Goal: Navigation & Orientation: Find specific page/section

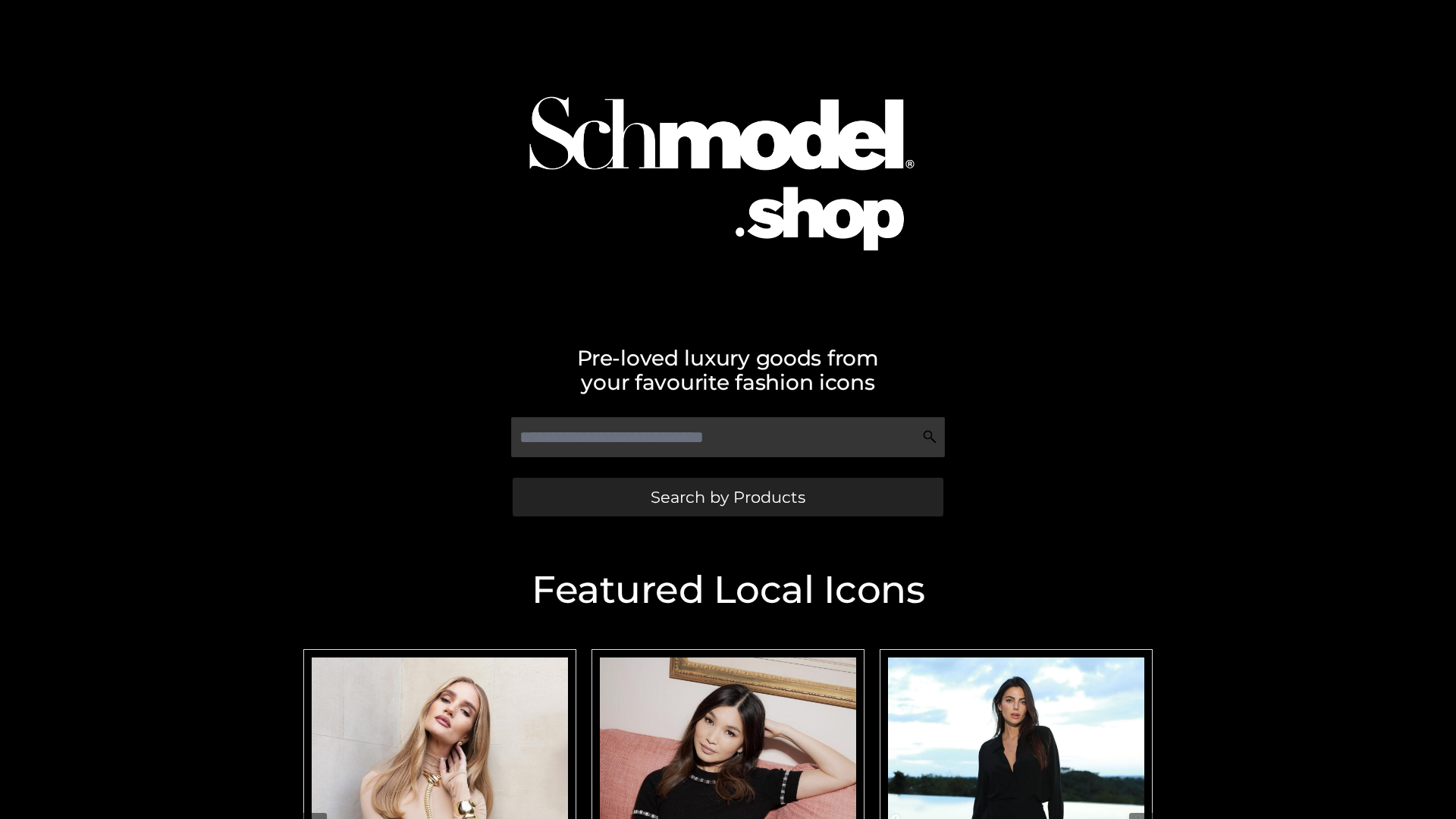
click at [728, 496] on span "Search by Products" at bounding box center [728, 497] width 155 height 16
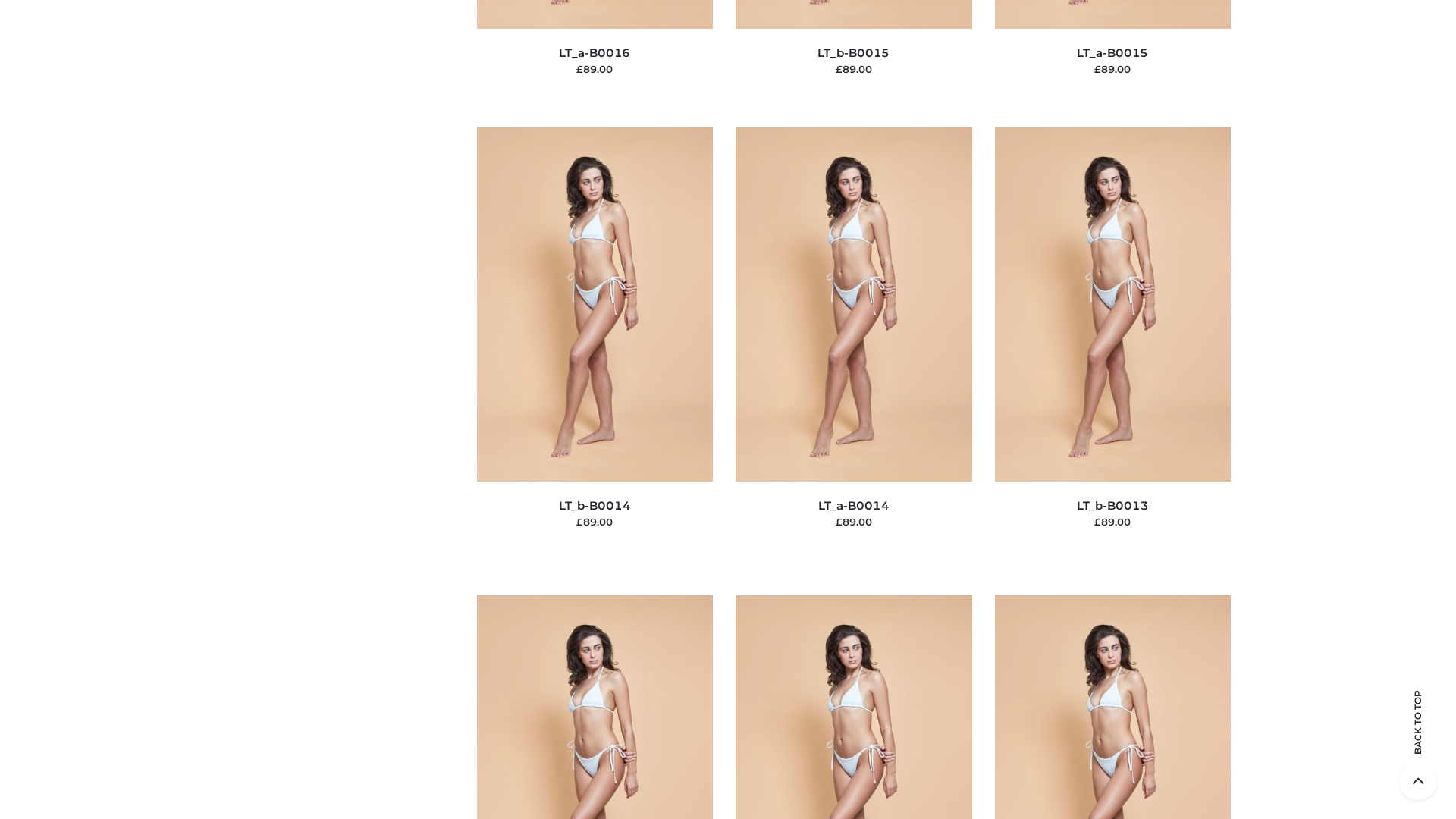
scroll to position [5392, 0]
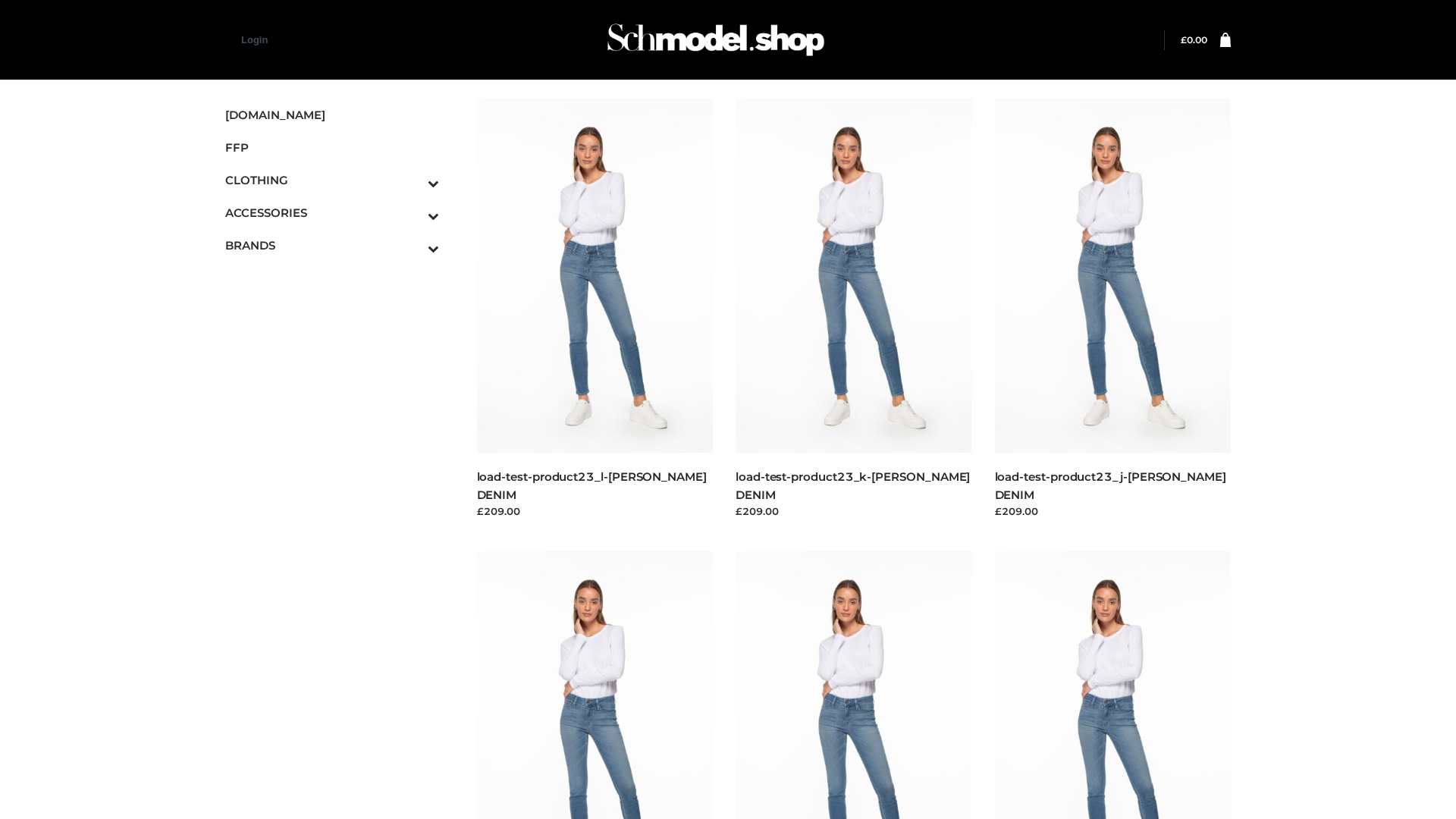
scroll to position [1330, 0]
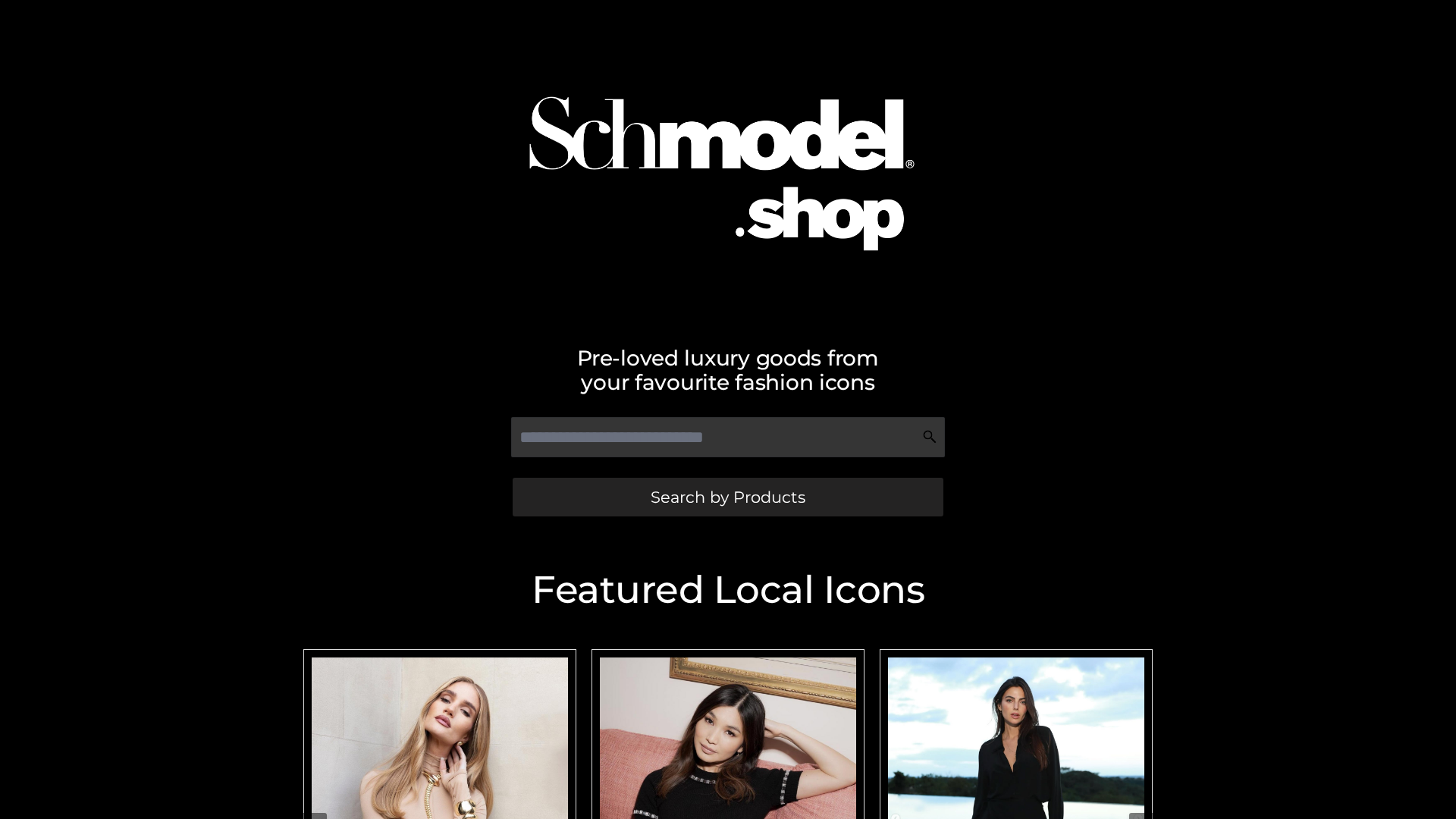
click at [728, 496] on span "Search by Products" at bounding box center [728, 497] width 155 height 16
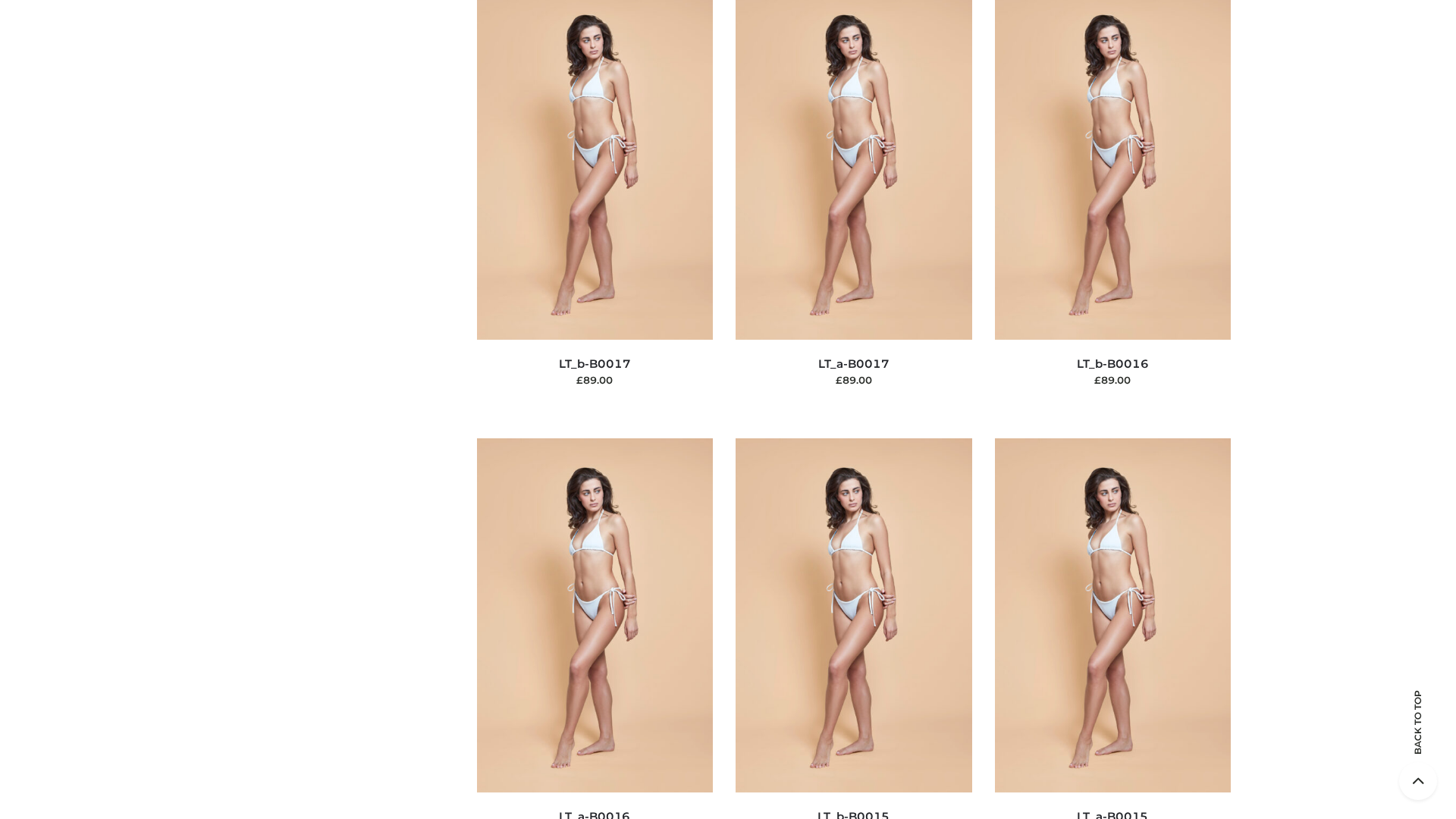
scroll to position [4982, 0]
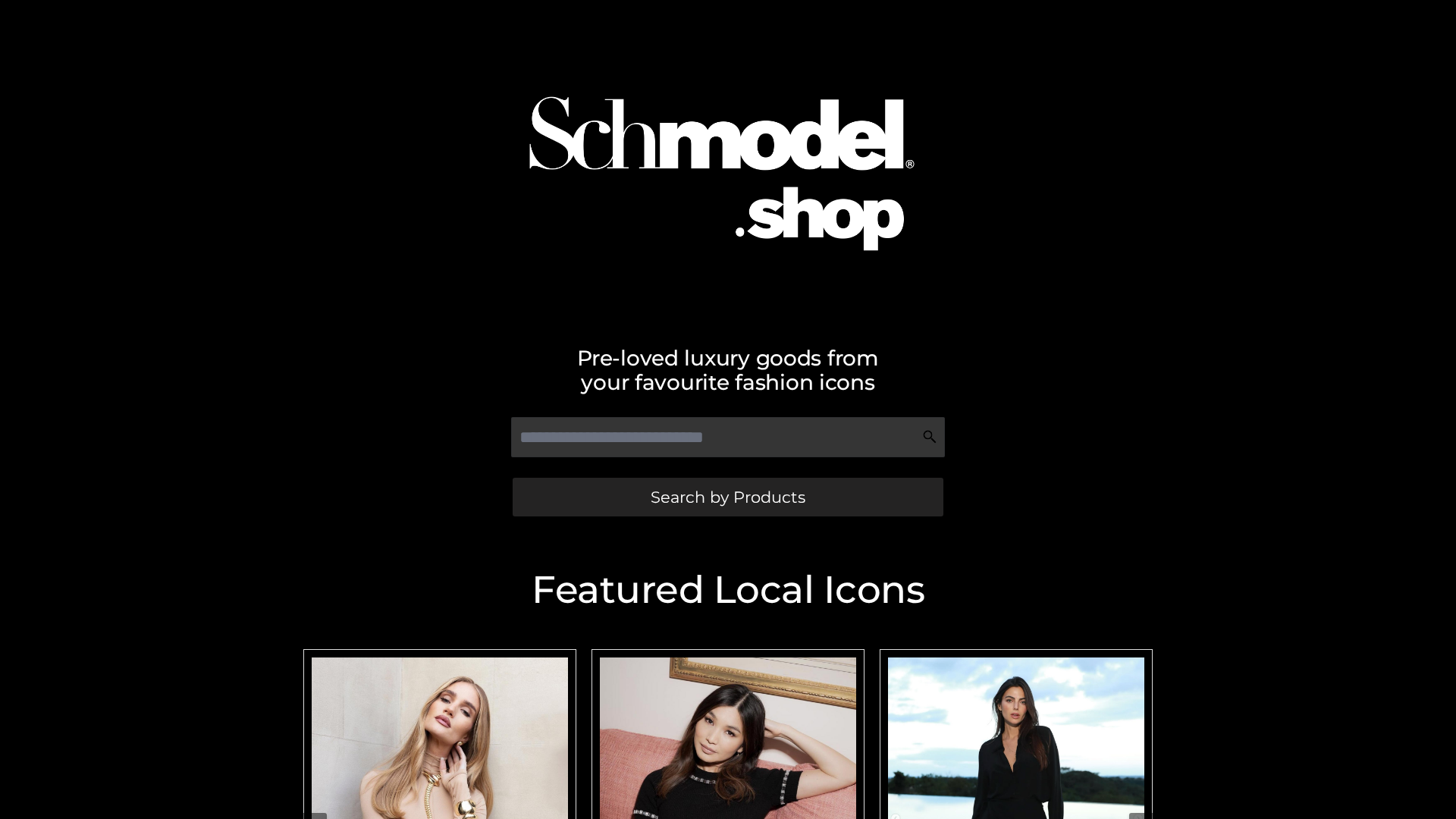
click at [728, 496] on span "Search by Products" at bounding box center [728, 497] width 155 height 16
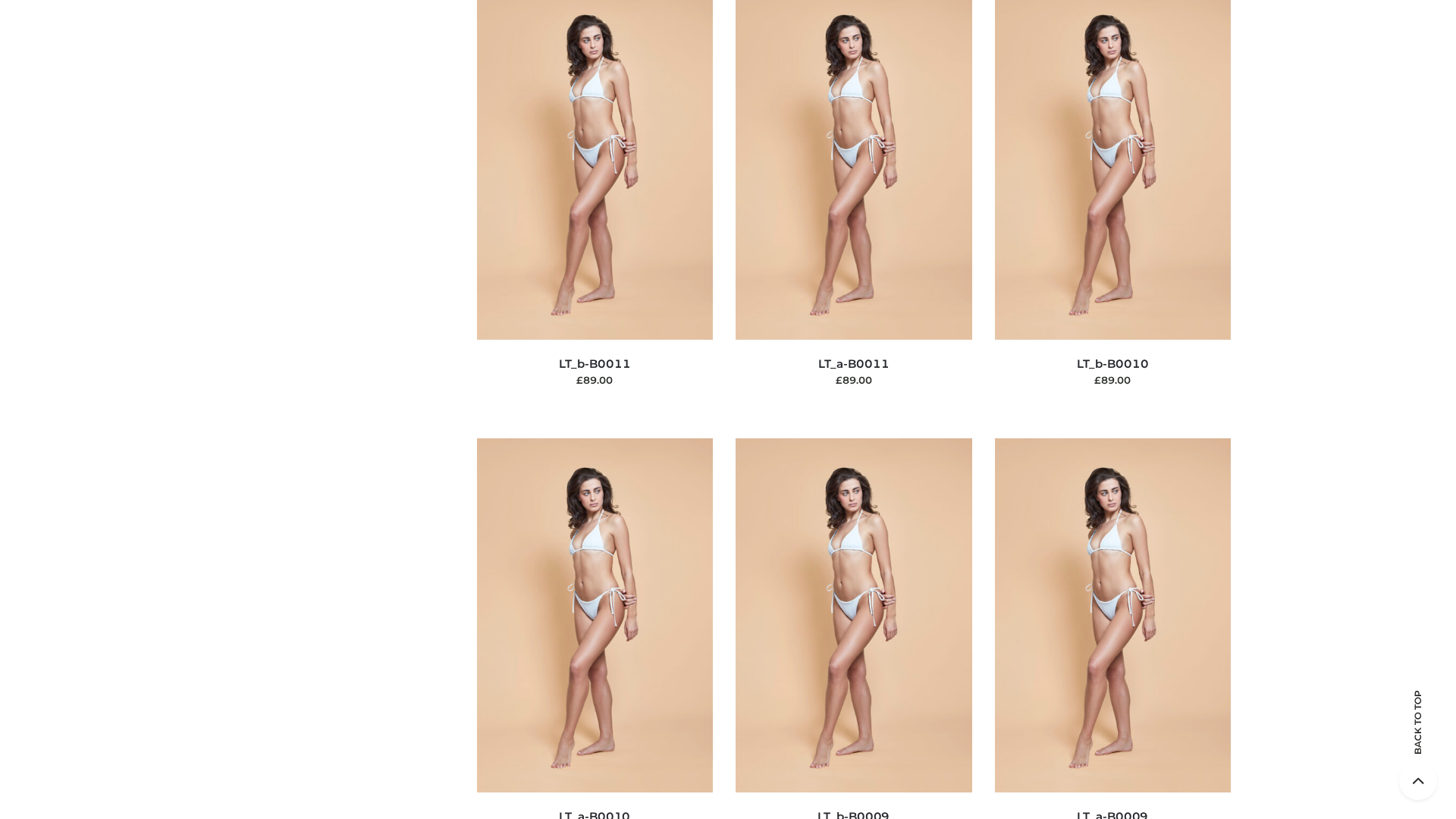
scroll to position [6809, 0]
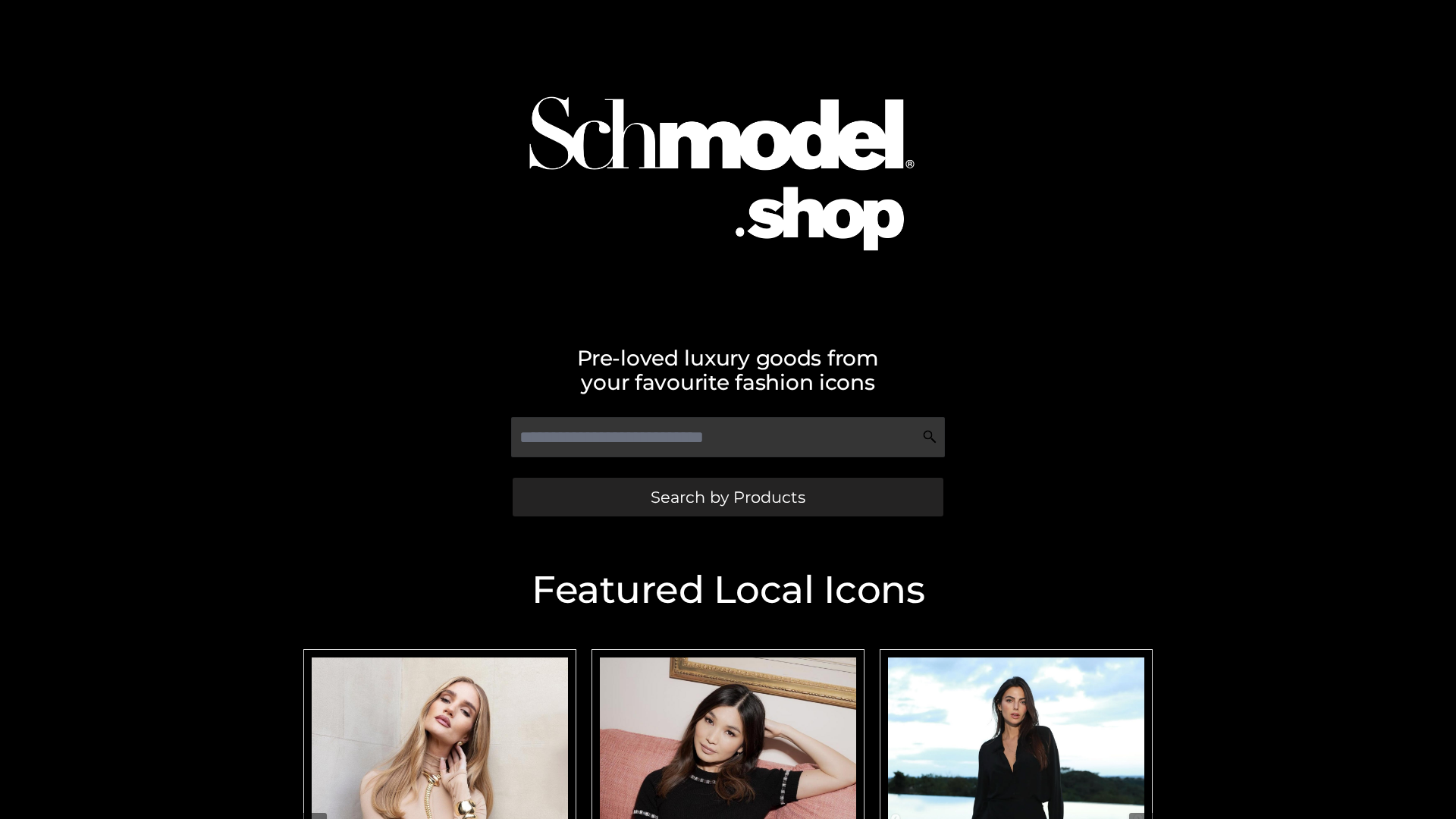
click at [728, 496] on span "Search by Products" at bounding box center [728, 497] width 155 height 16
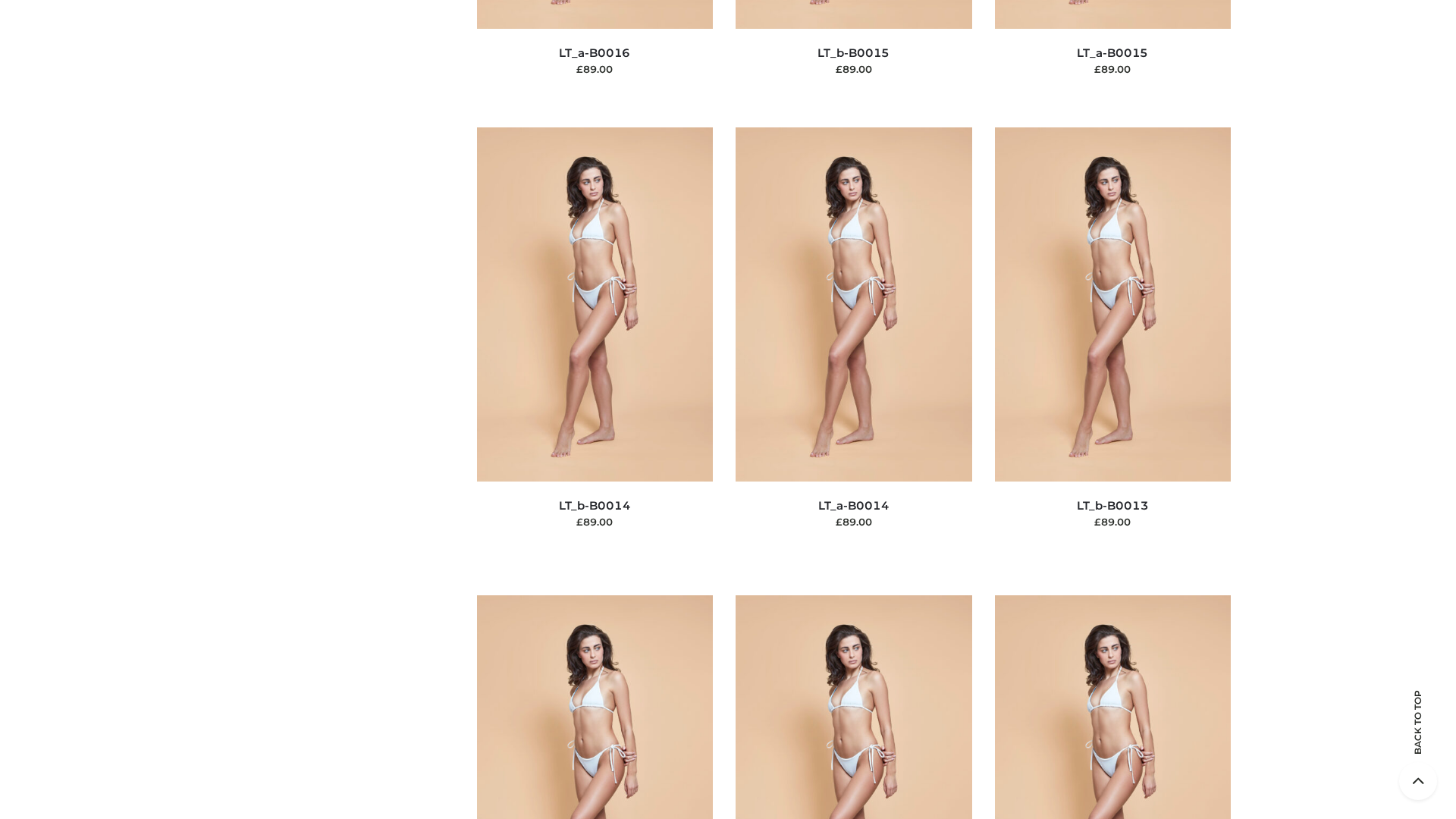
scroll to position [5392, 0]
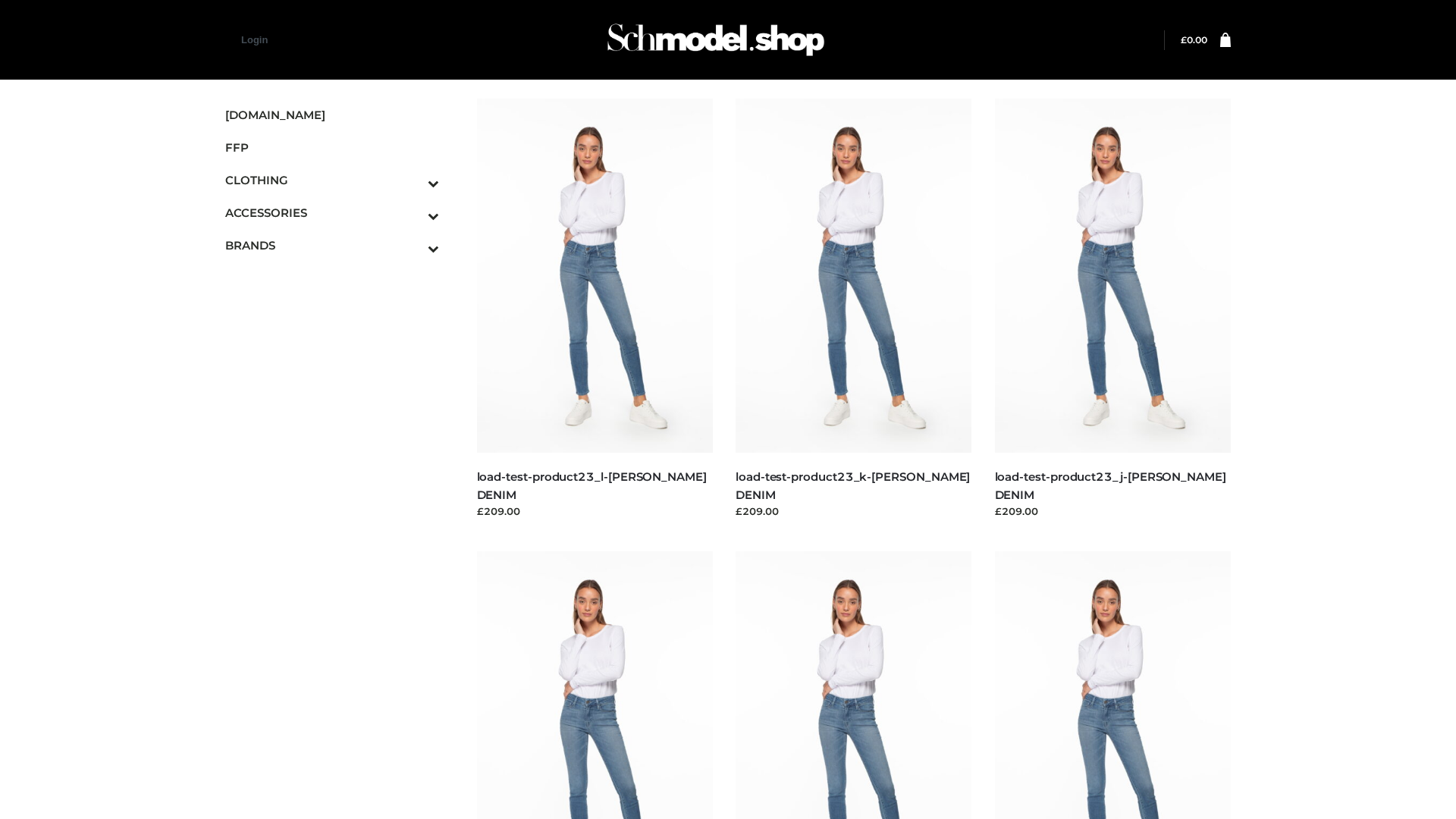
scroll to position [1330, 0]
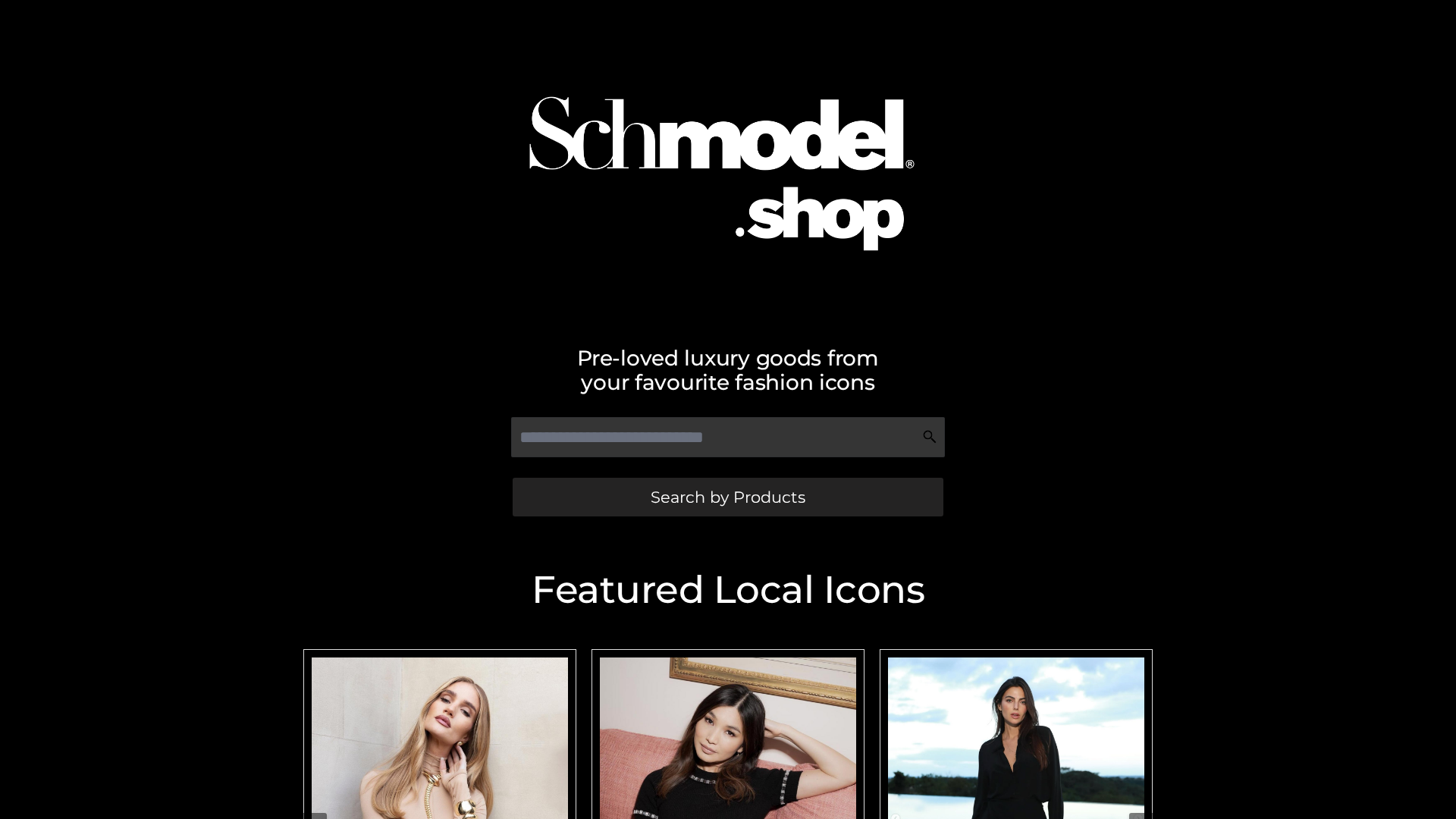
click at [728, 496] on span "Search by Products" at bounding box center [728, 497] width 155 height 16
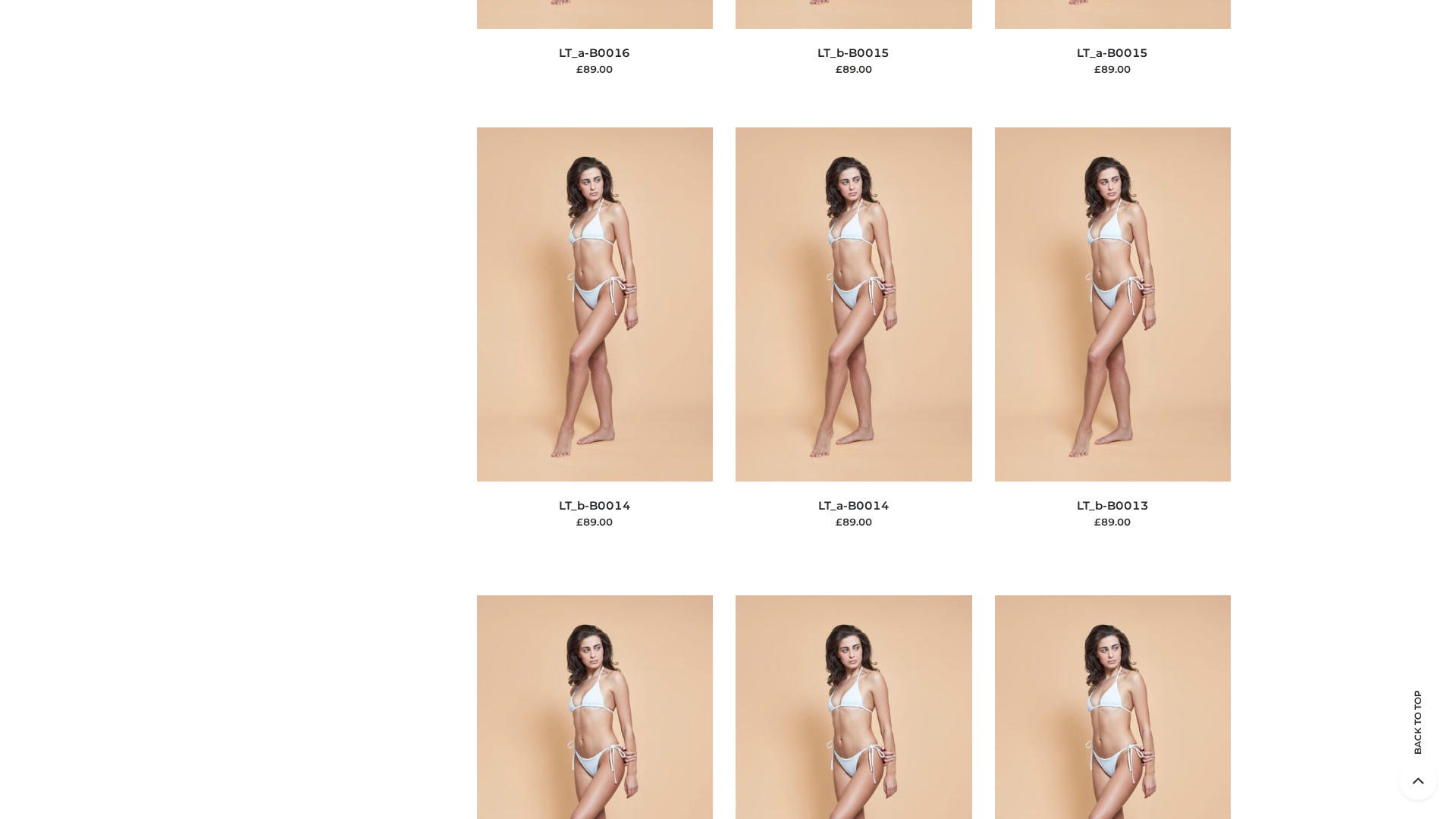
scroll to position [5392, 0]
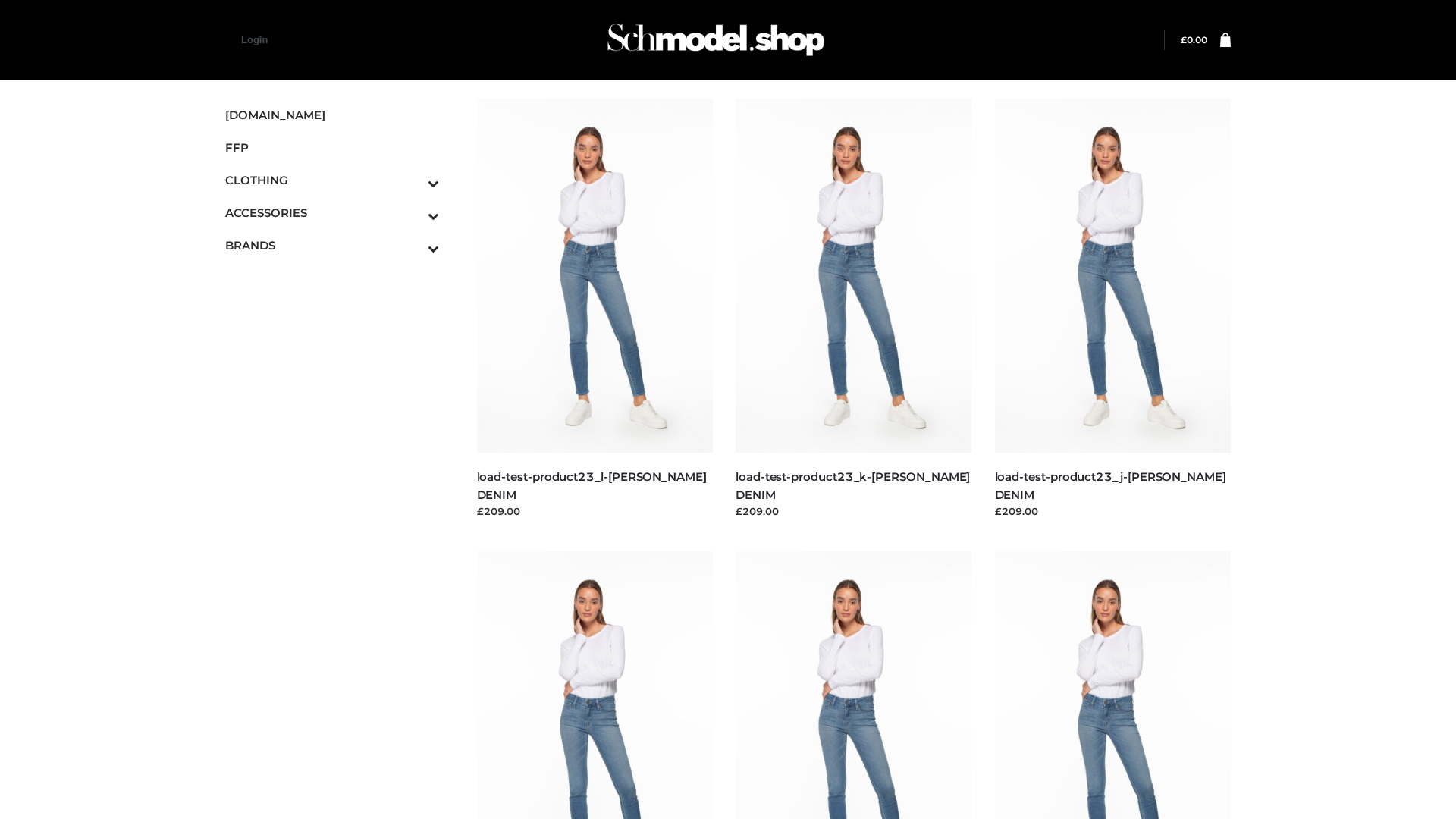
scroll to position [1330, 0]
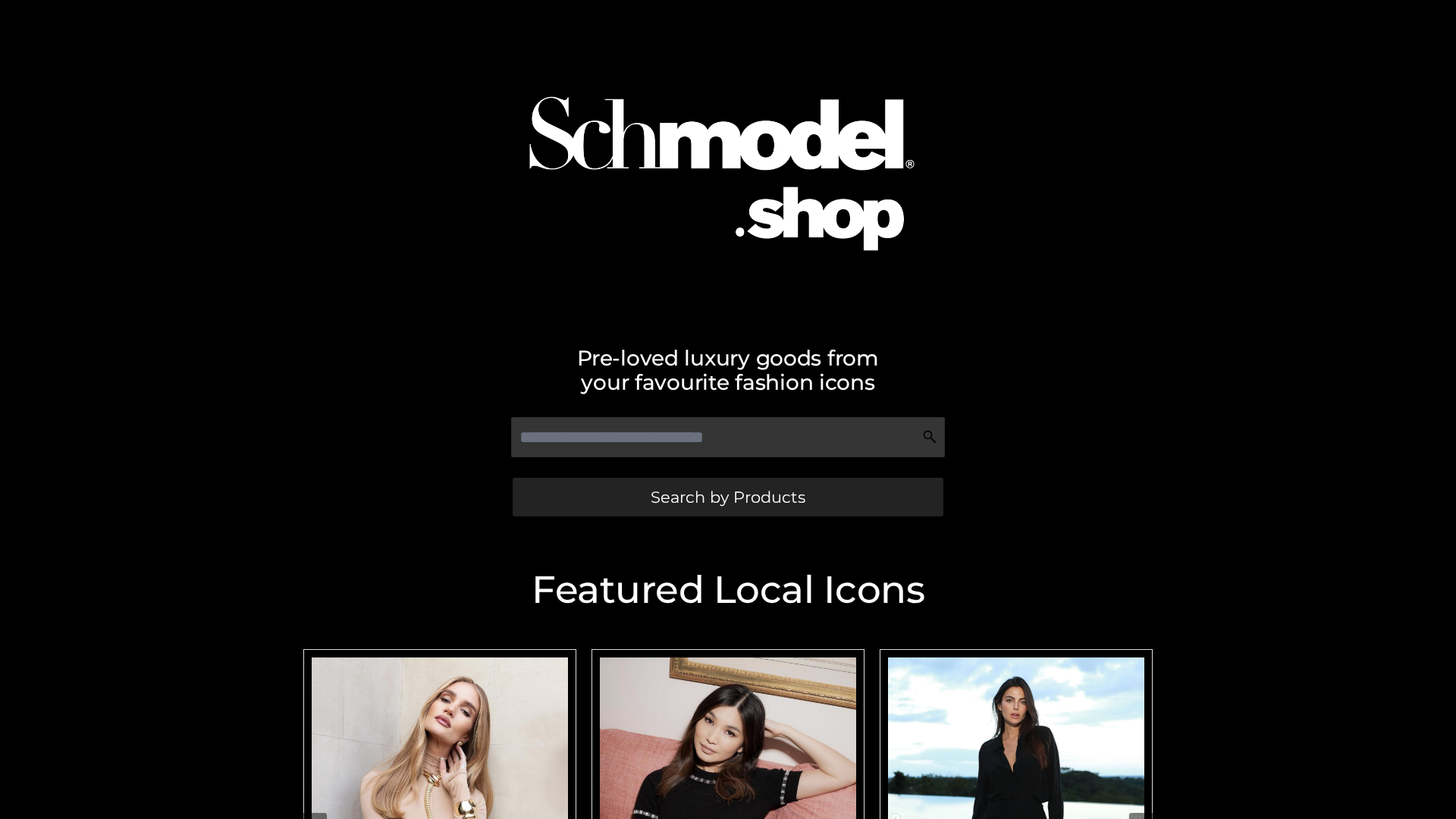
click at [728, 496] on span "Search by Products" at bounding box center [728, 497] width 155 height 16
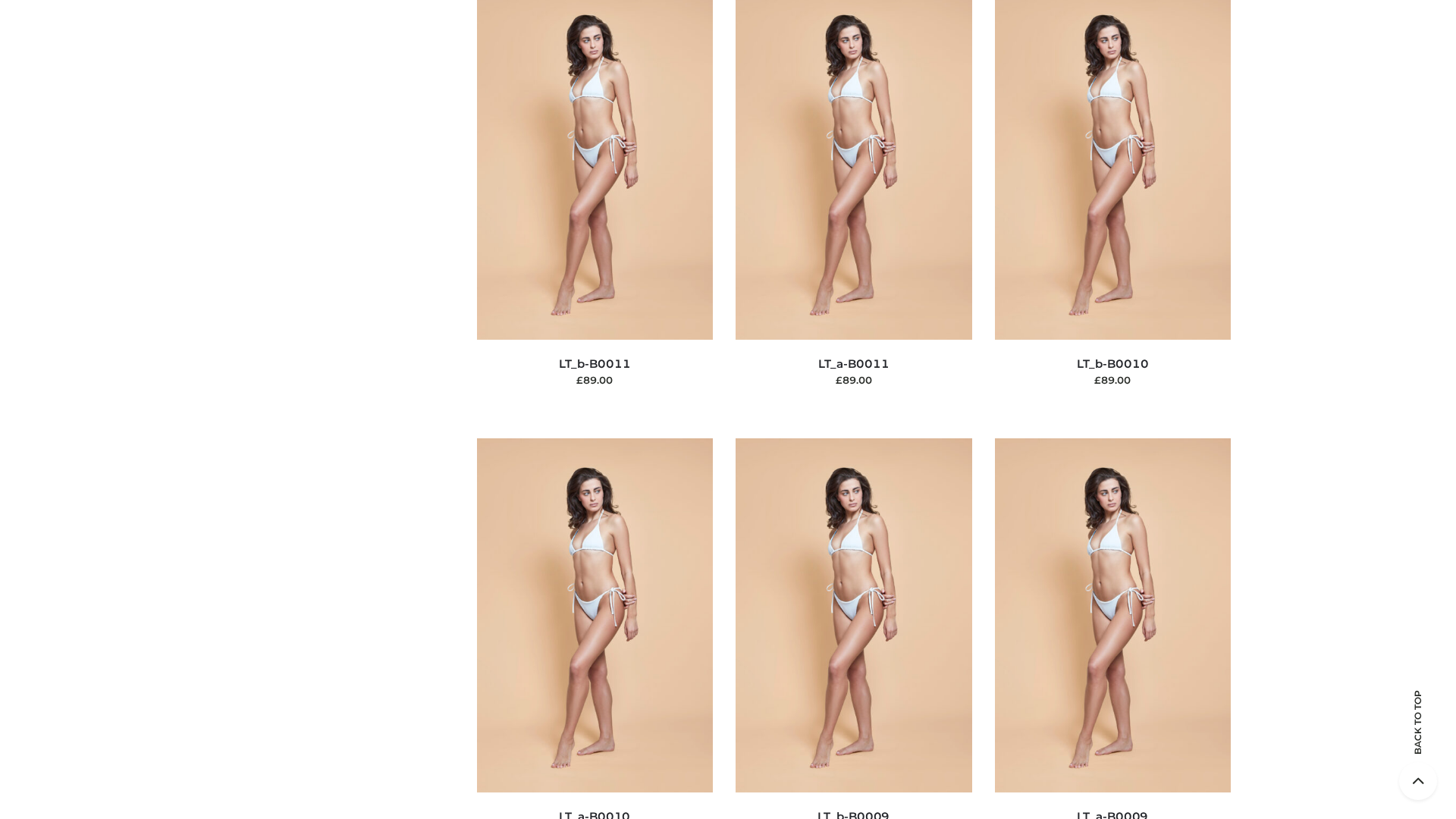
scroll to position [6809, 0]
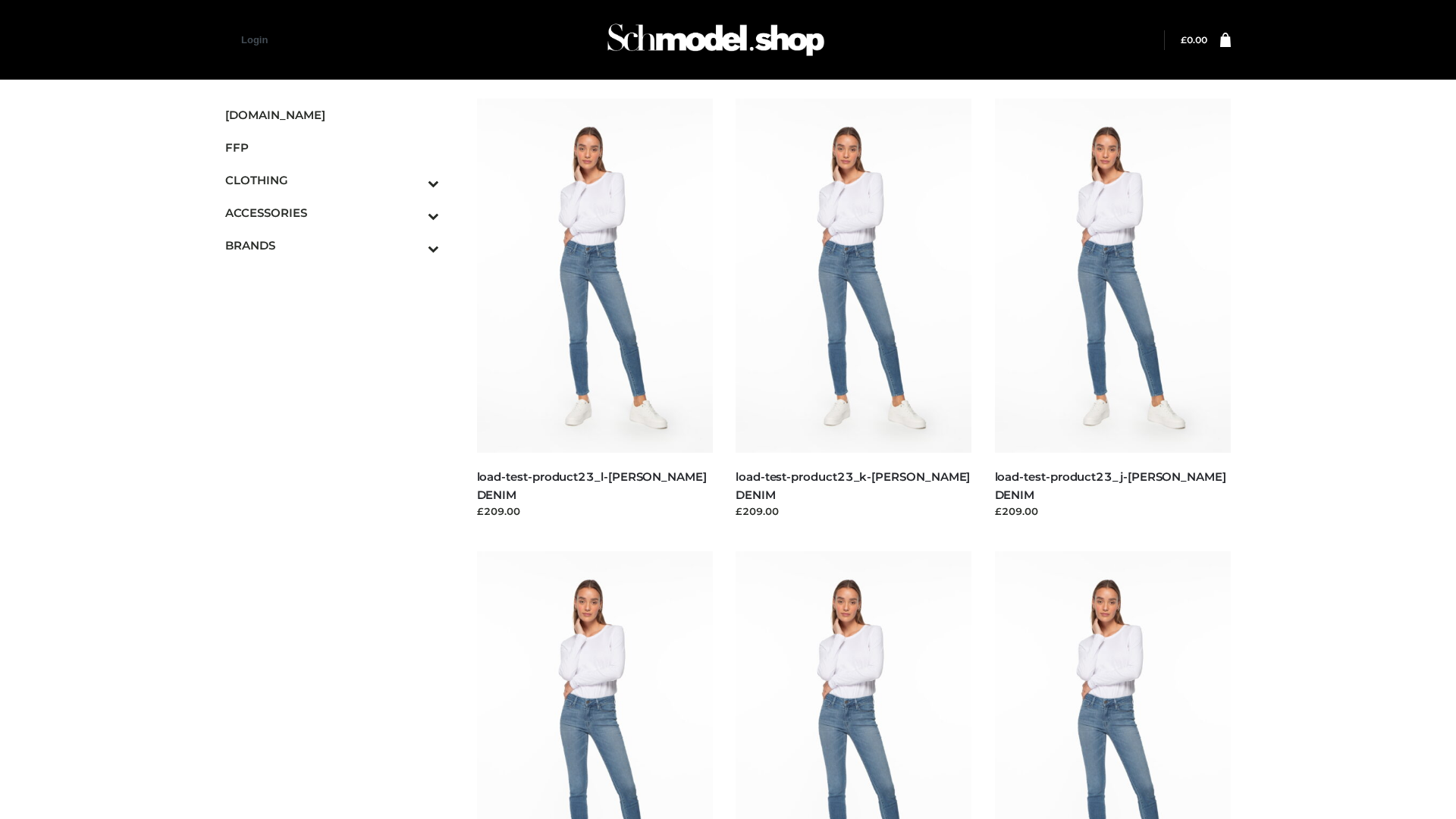
scroll to position [1330, 0]
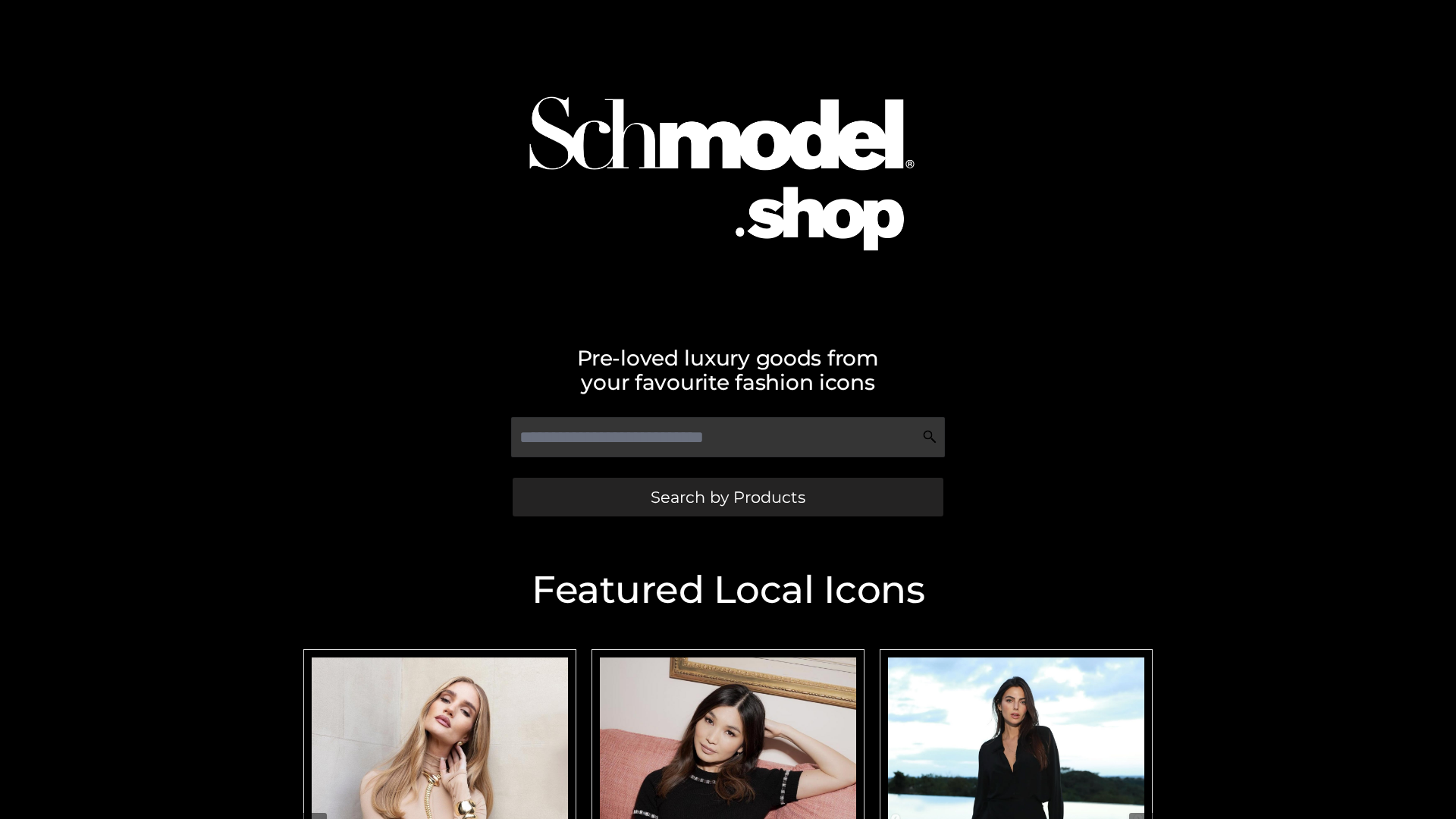
click at [728, 496] on span "Search by Products" at bounding box center [728, 497] width 155 height 16
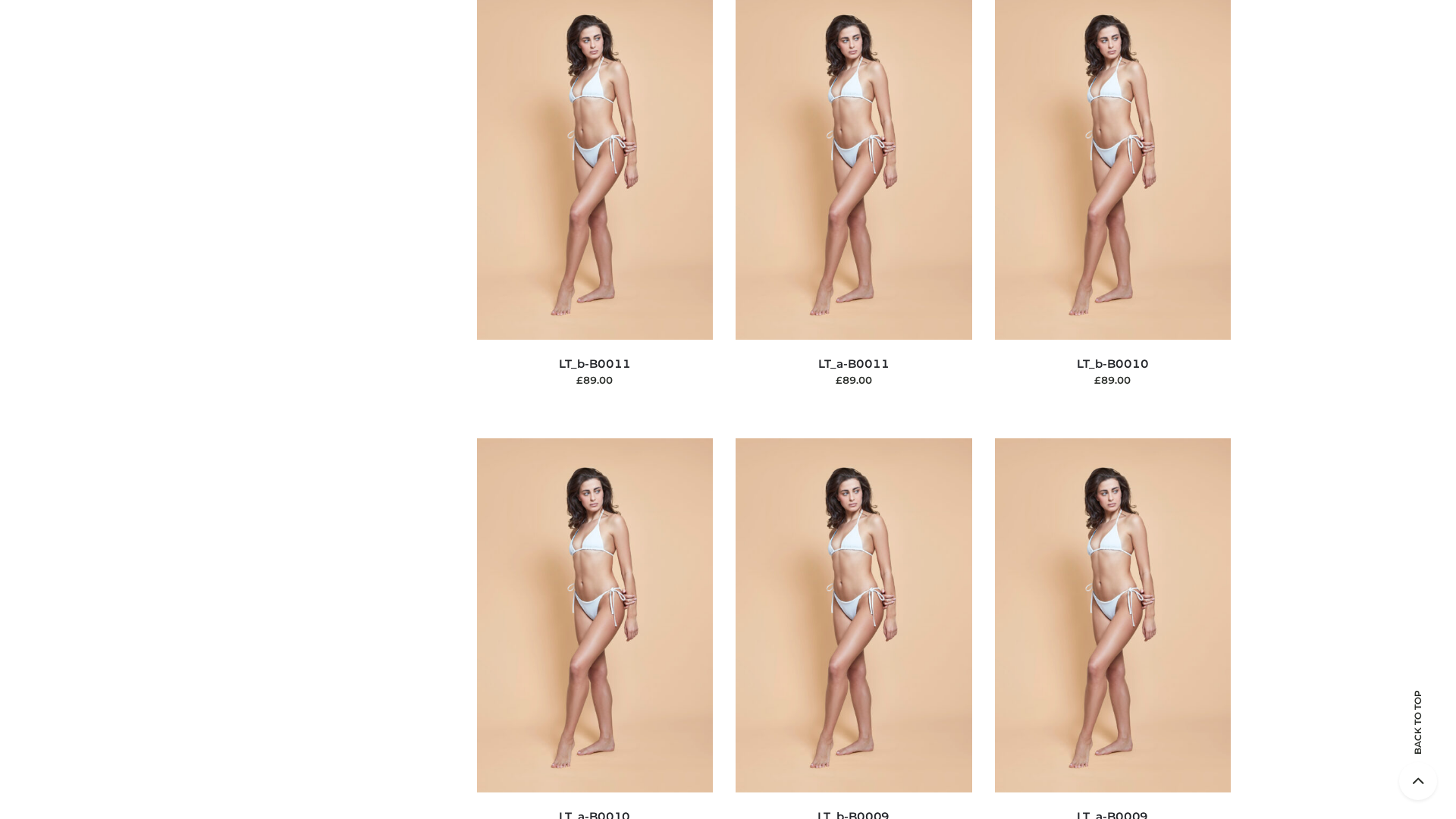
scroll to position [6809, 0]
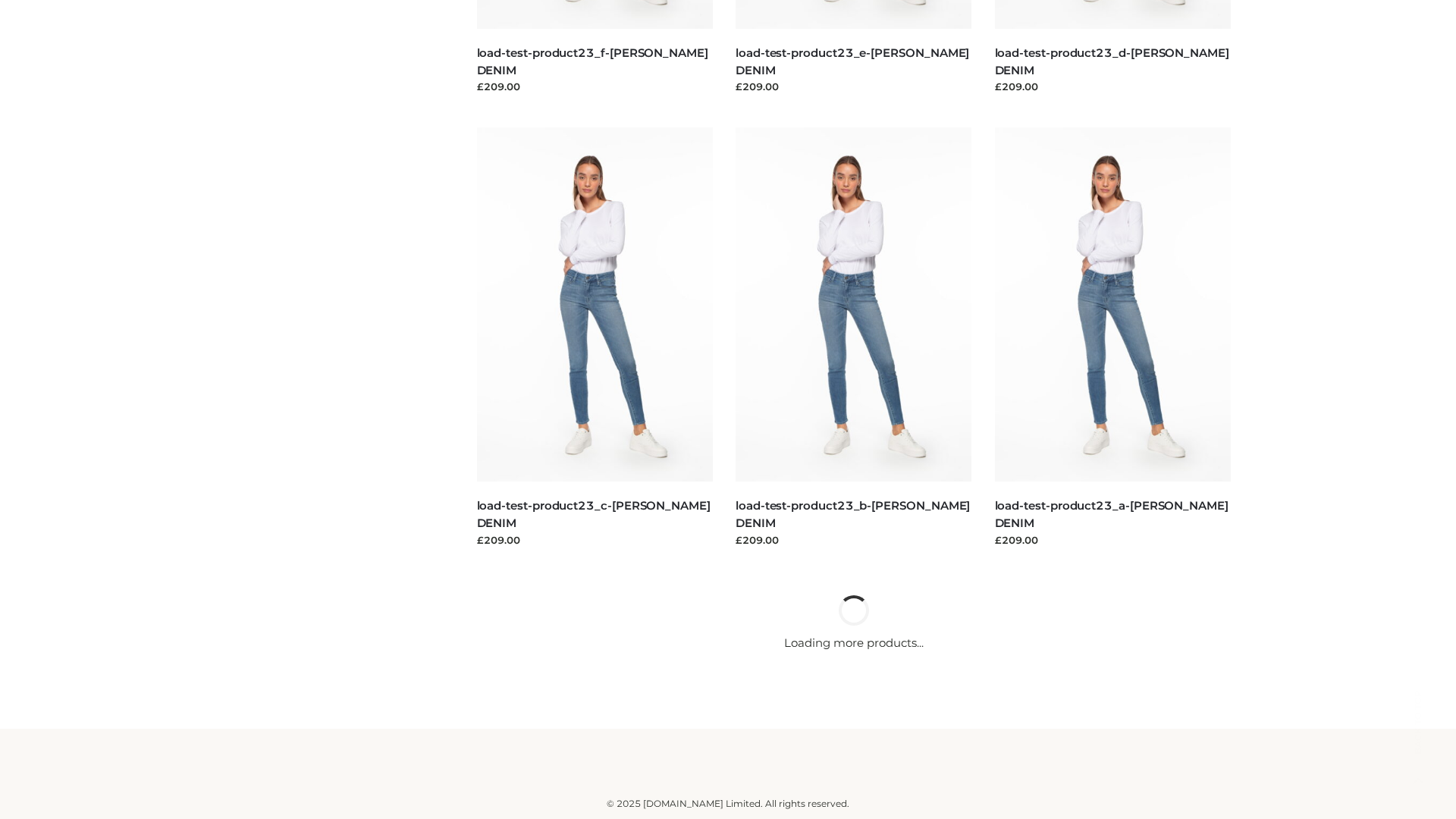
scroll to position [1330, 0]
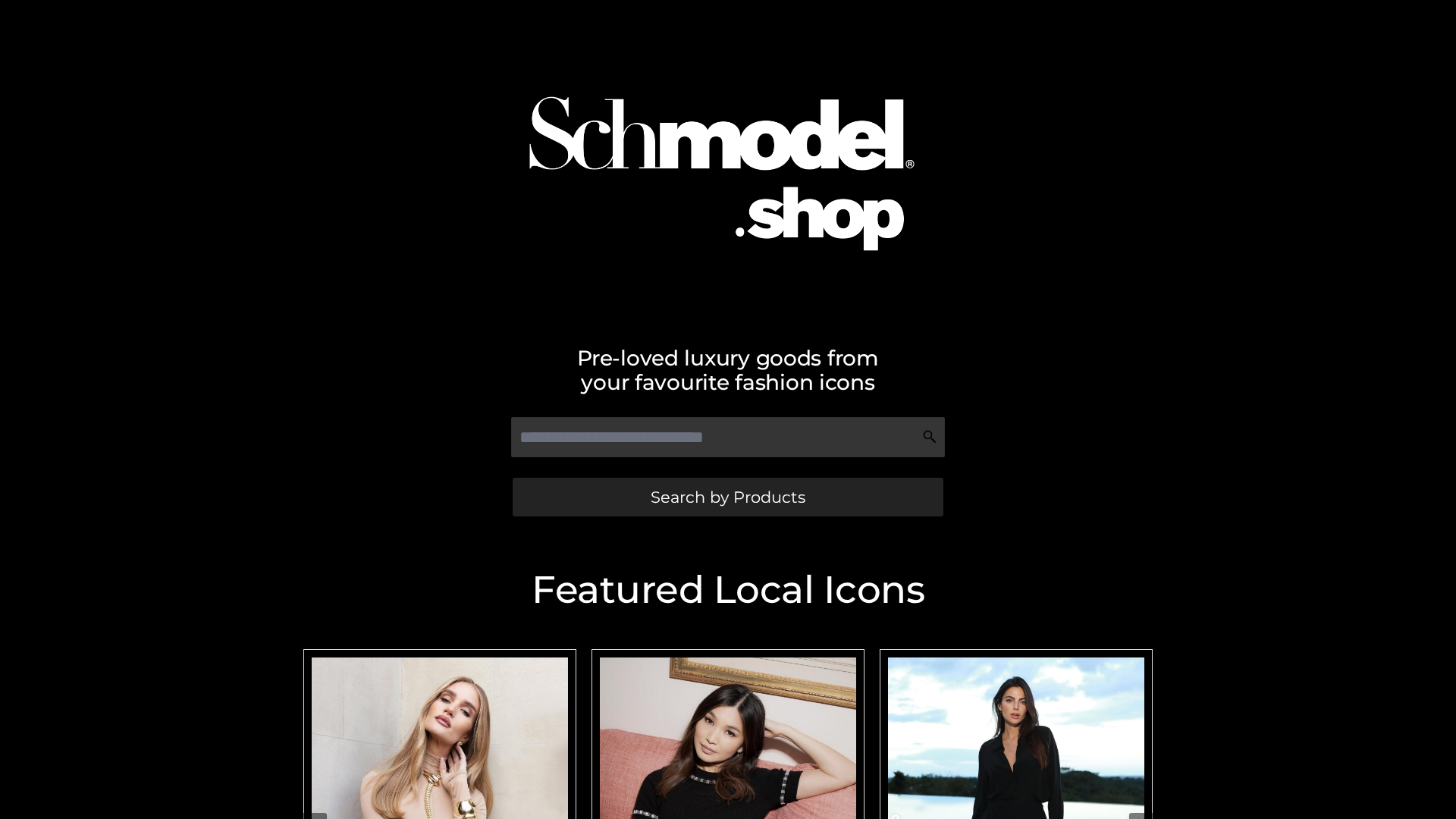
click at [728, 496] on span "Search by Products" at bounding box center [728, 497] width 155 height 16
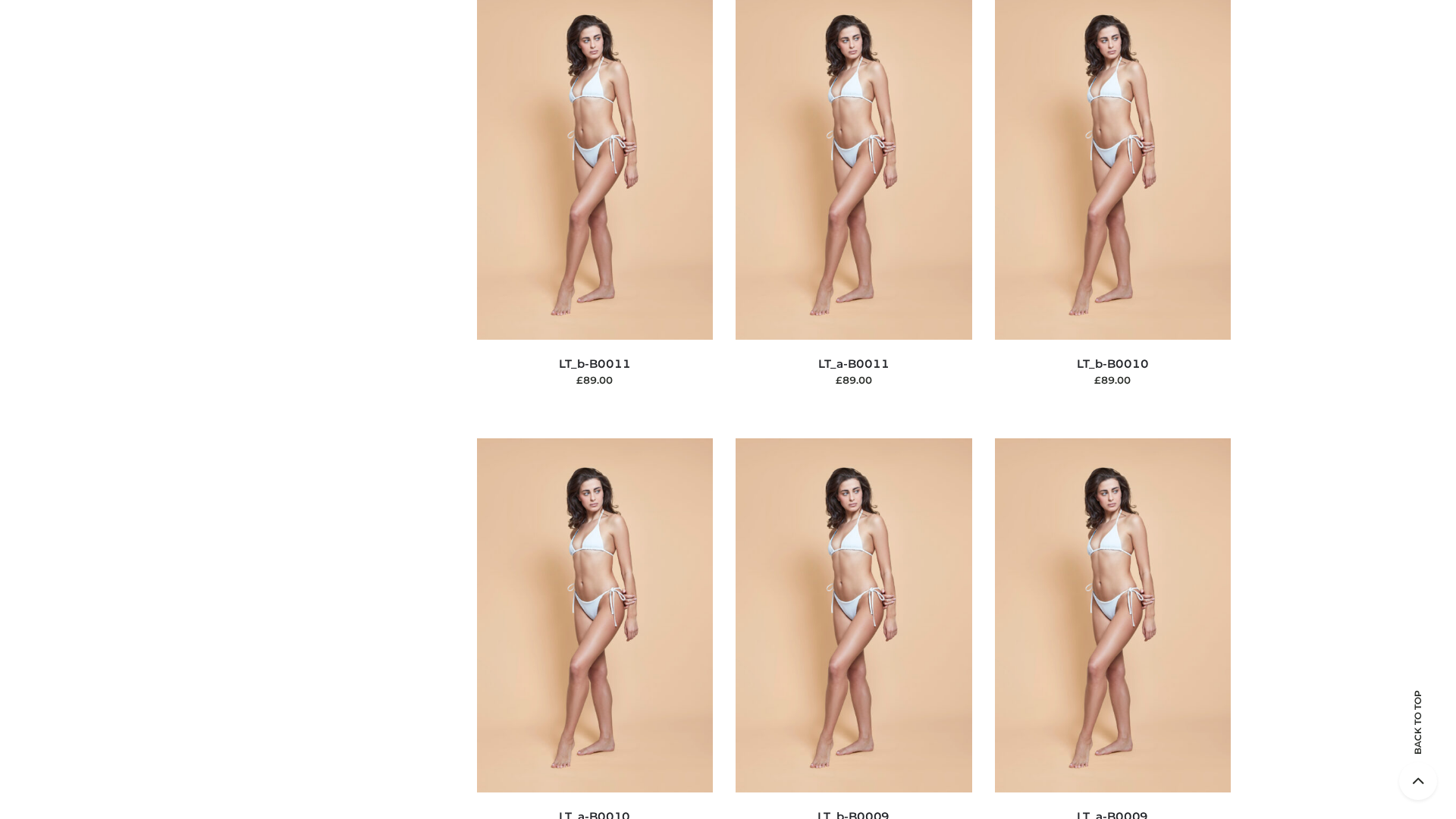
scroll to position [6809, 0]
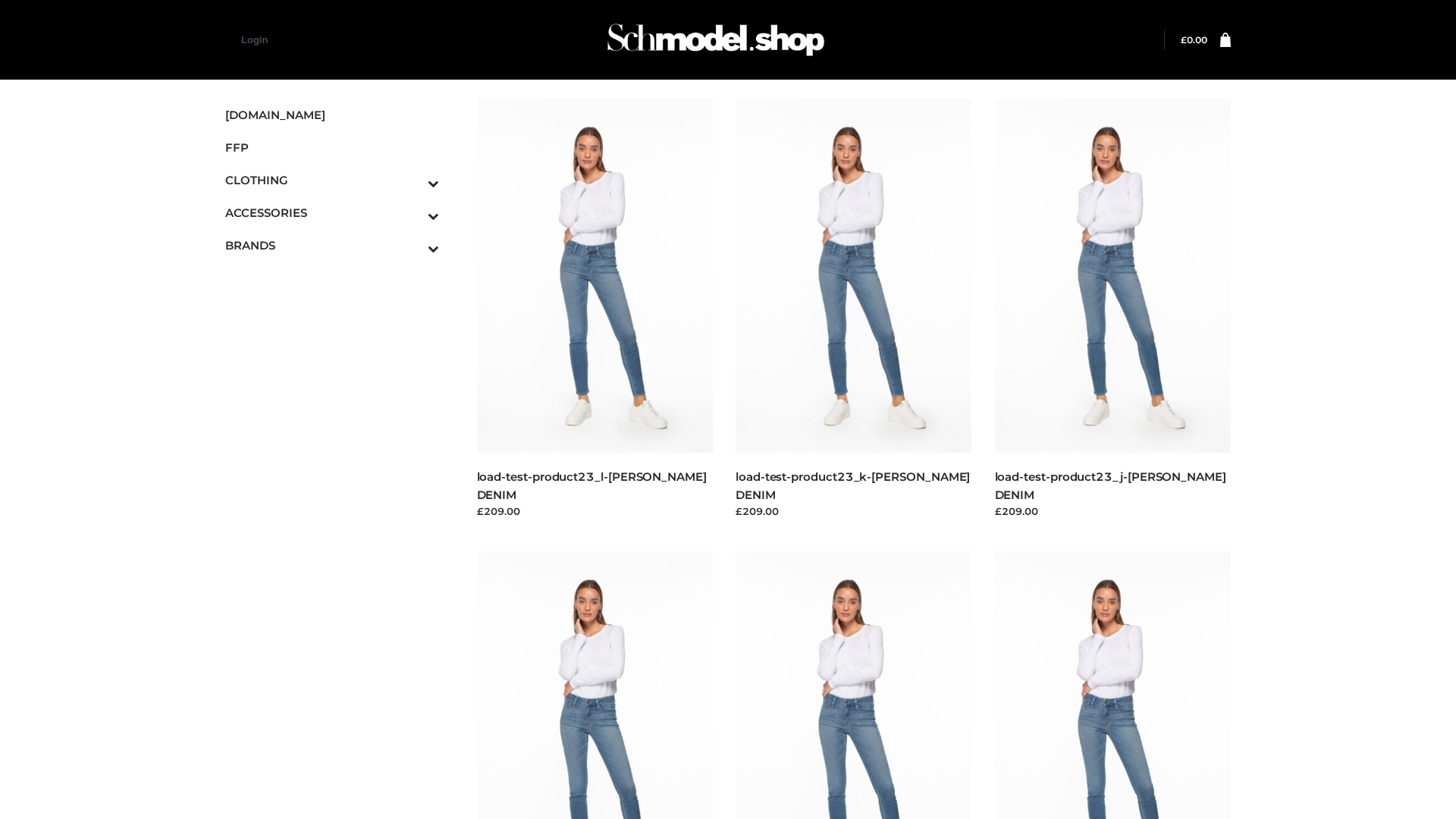
scroll to position [1330, 0]
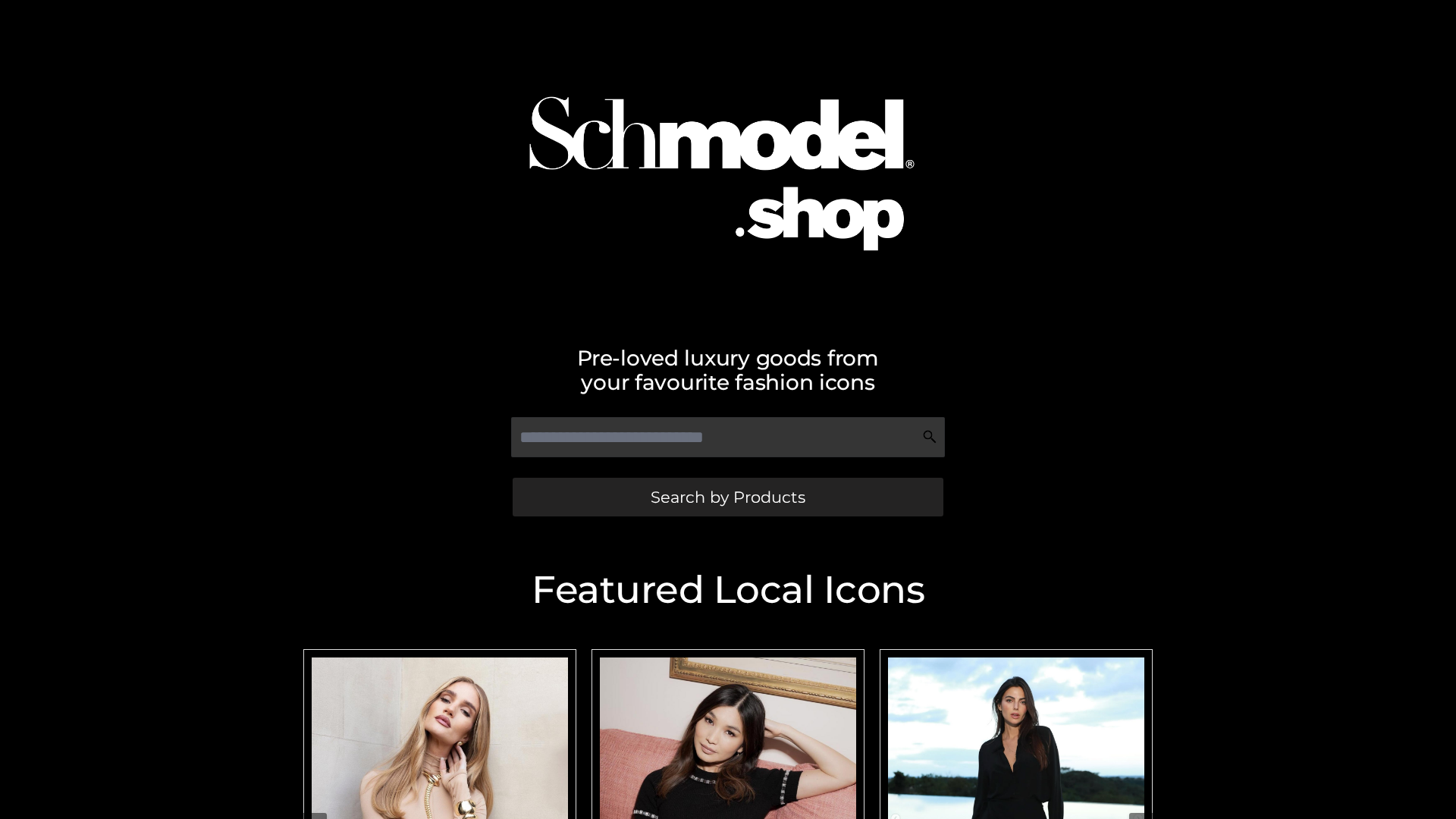
click at [728, 496] on span "Search by Products" at bounding box center [728, 497] width 155 height 16
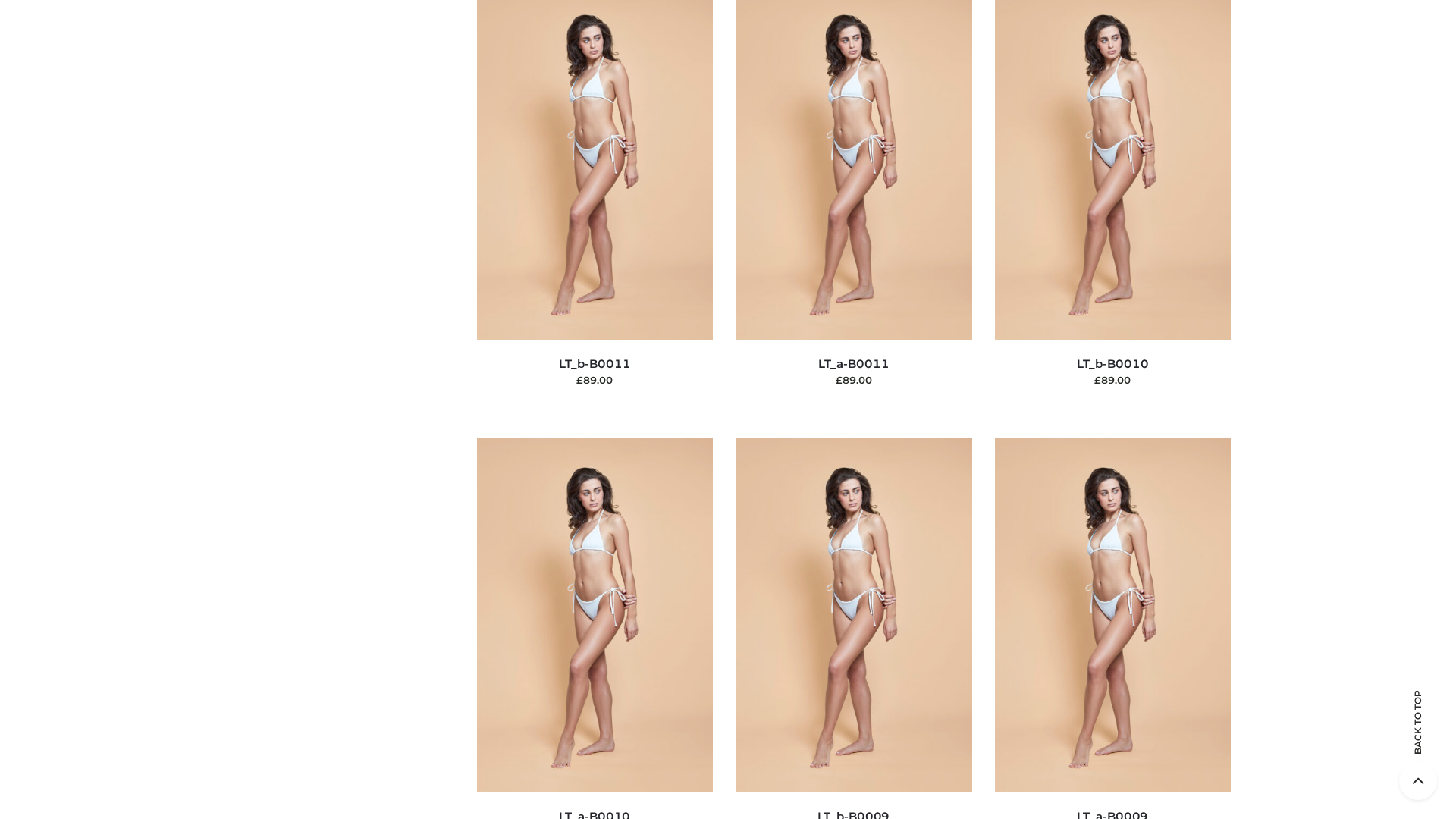
scroll to position [6809, 0]
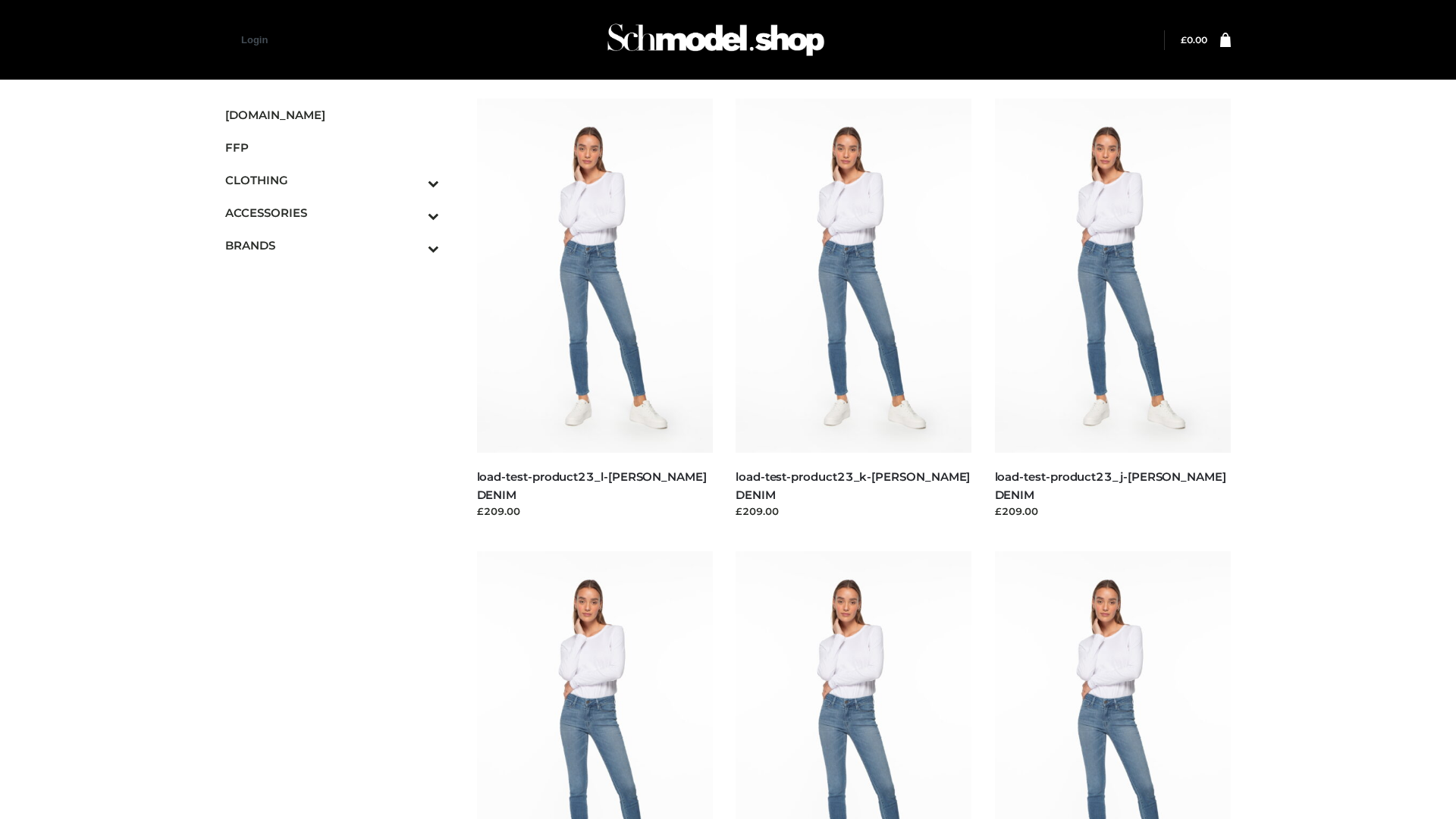
scroll to position [1330, 0]
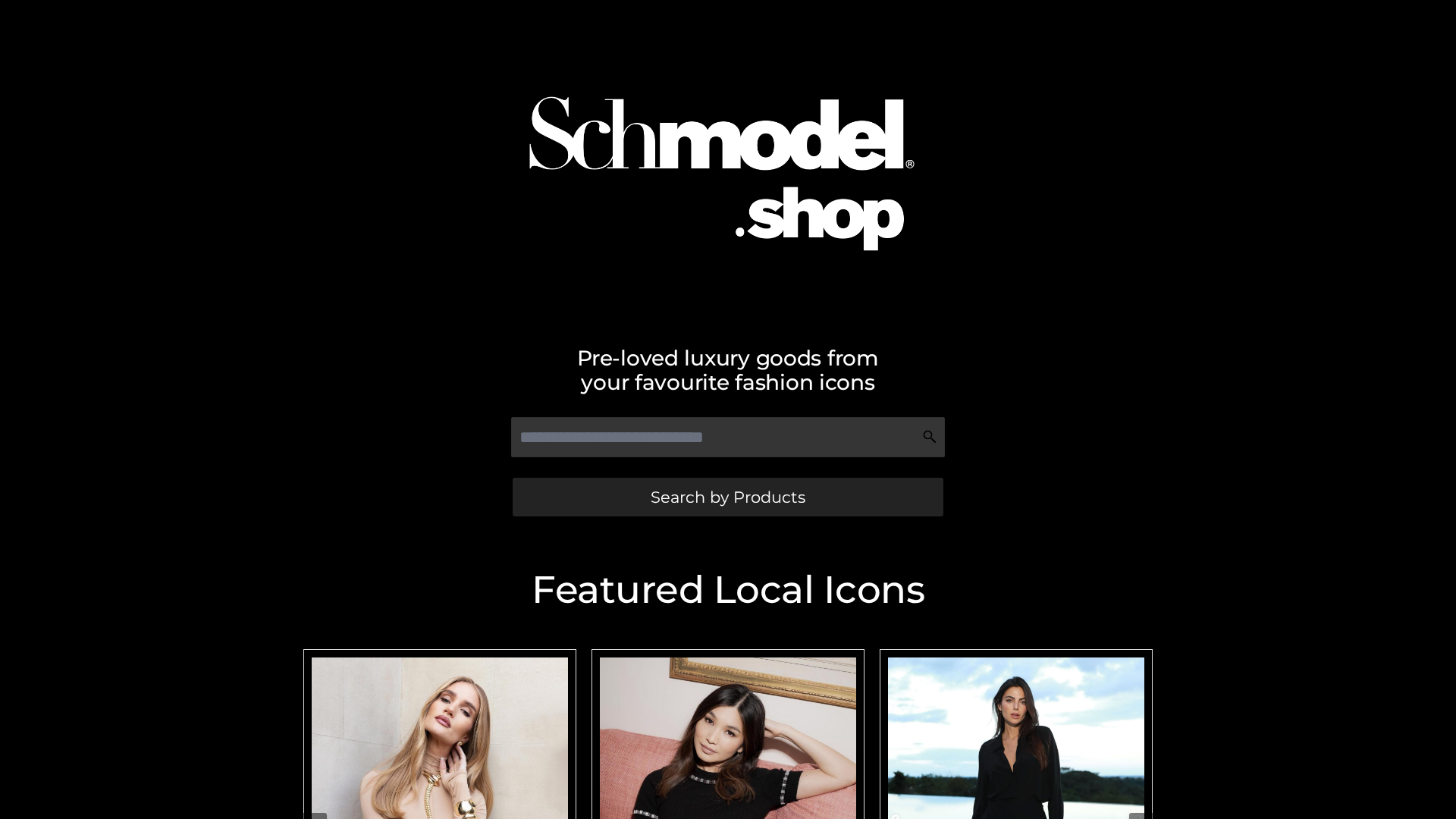
click at [728, 496] on span "Search by Products" at bounding box center [728, 497] width 155 height 16
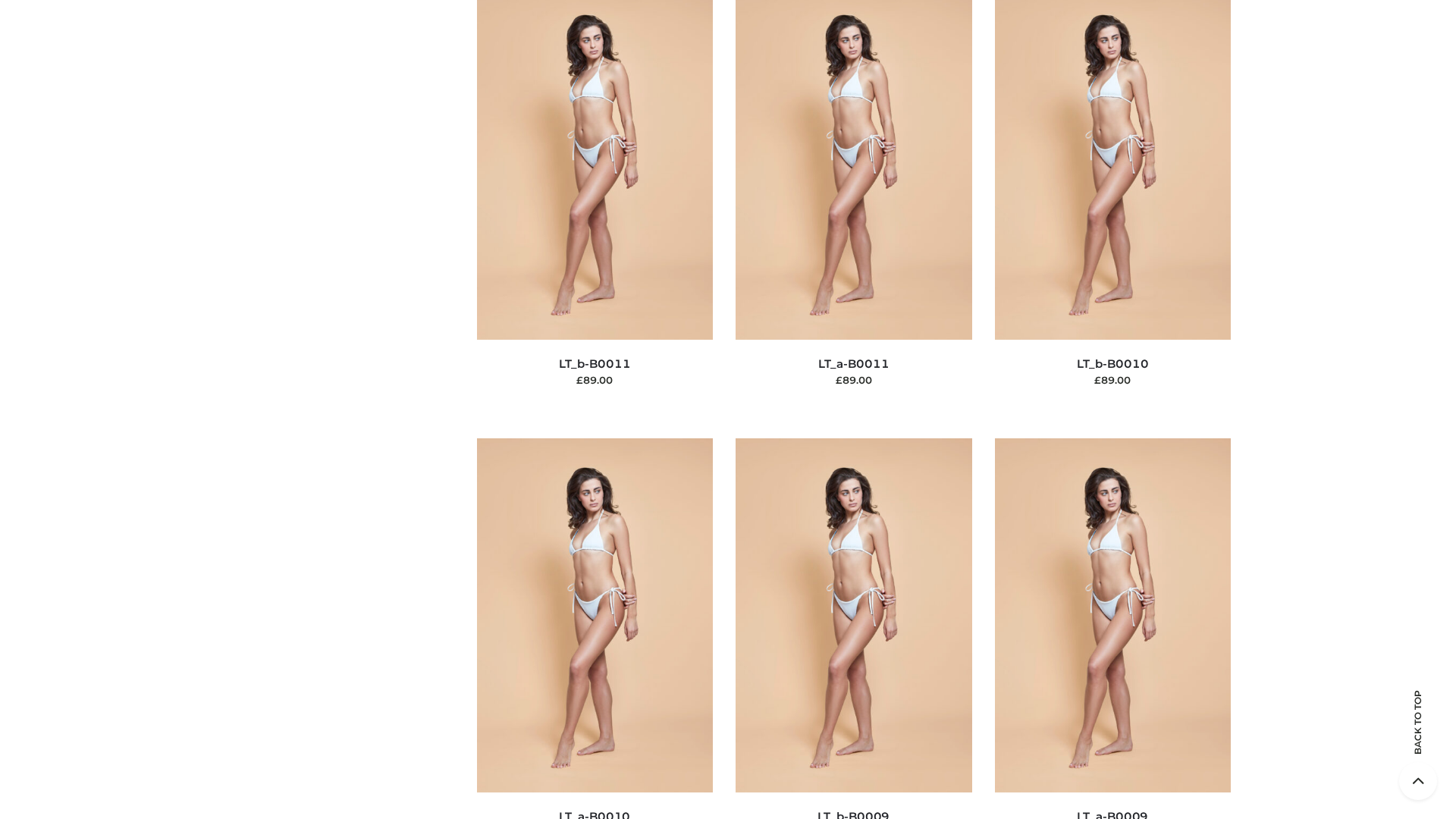
scroll to position [6809, 0]
